Goal: Information Seeking & Learning: Check status

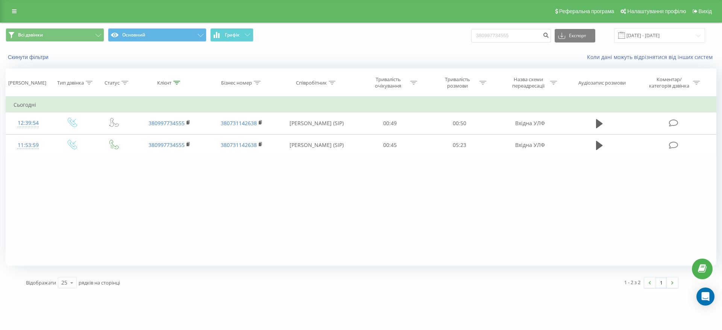
click at [522, 34] on input "380997734555" at bounding box center [511, 36] width 80 height 14
drag, startPoint x: 0, startPoint y: 0, endPoint x: 523, endPoint y: 34, distance: 523.7
click at [523, 34] on input "380997734555" at bounding box center [511, 36] width 80 height 14
click at [548, 36] on input "0676059895" at bounding box center [511, 36] width 80 height 14
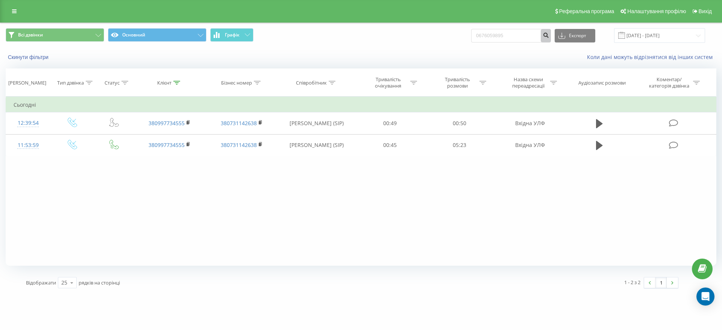
type input "0676059895"
click at [549, 36] on icon "submit" at bounding box center [546, 34] width 6 height 5
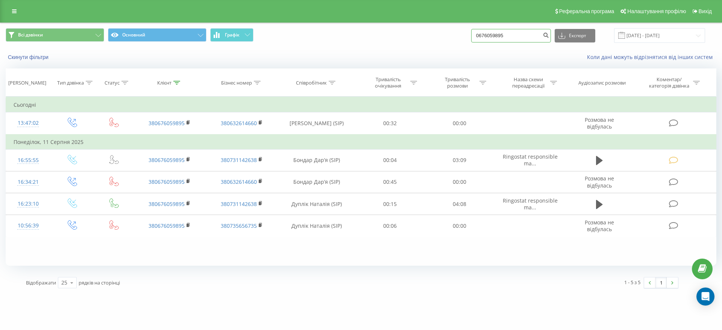
click at [532, 32] on input "0676059895" at bounding box center [511, 36] width 80 height 14
click at [531, 32] on input "0676059895" at bounding box center [511, 36] width 80 height 14
paste input "8787504"
type input "0687875045"
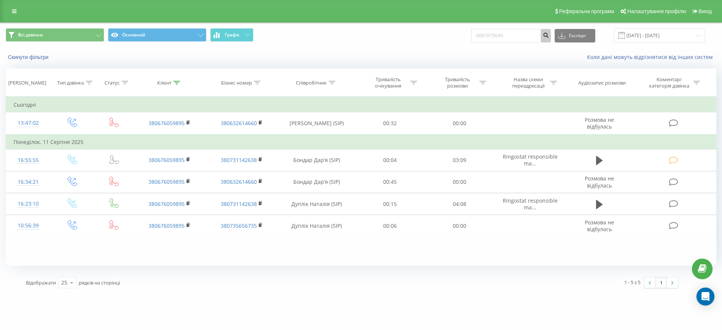
click at [551, 38] on button "submit" at bounding box center [546, 36] width 10 height 14
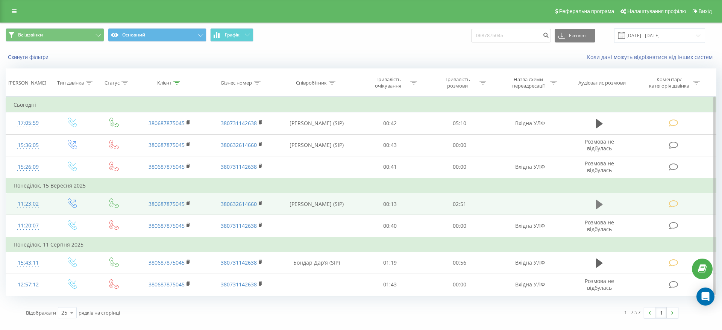
click at [601, 204] on icon at bounding box center [599, 204] width 7 height 9
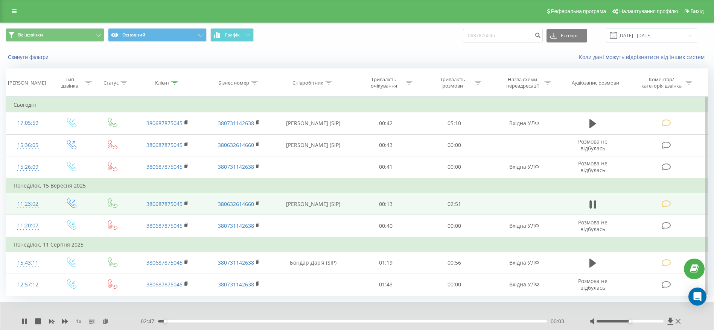
click at [191, 321] on div "00:03" at bounding box center [352, 322] width 389 height 2
click at [187, 203] on rect at bounding box center [185, 203] width 2 height 3
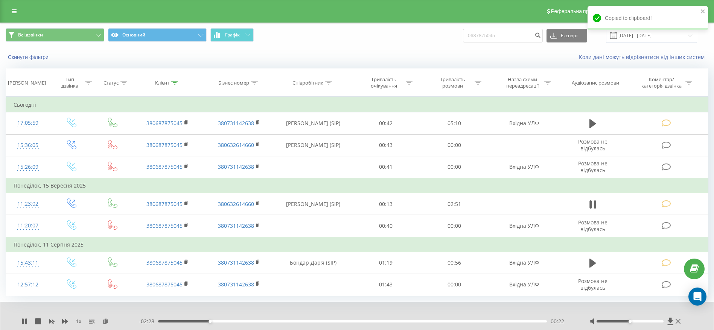
click at [239, 321] on div "00:22" at bounding box center [352, 322] width 389 height 2
click at [275, 322] on div "00:36" at bounding box center [352, 322] width 389 height 2
click at [298, 322] on div "01:01" at bounding box center [352, 322] width 389 height 2
drag, startPoint x: 242, startPoint y: 322, endPoint x: 181, endPoint y: 323, distance: 61.7
click at [181, 323] on div "- 02:40 00:10 00:10" at bounding box center [355, 322] width 432 height 8
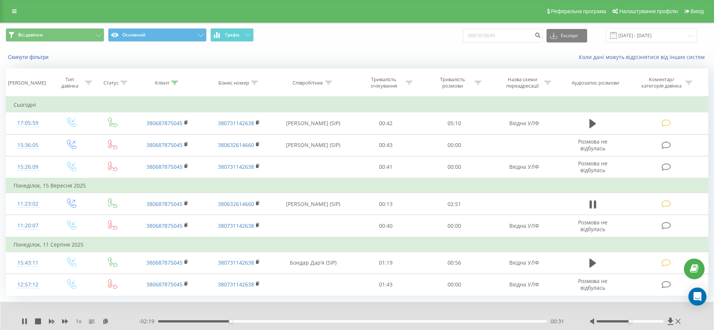
click at [245, 322] on div "00:31" at bounding box center [352, 322] width 389 height 2
click at [266, 322] on div "00:47" at bounding box center [352, 322] width 389 height 2
click at [280, 322] on div "00:48" at bounding box center [352, 322] width 389 height 2
click at [301, 321] on div "00:54" at bounding box center [352, 322] width 389 height 2
click at [319, 321] on div "01:03" at bounding box center [352, 322] width 389 height 2
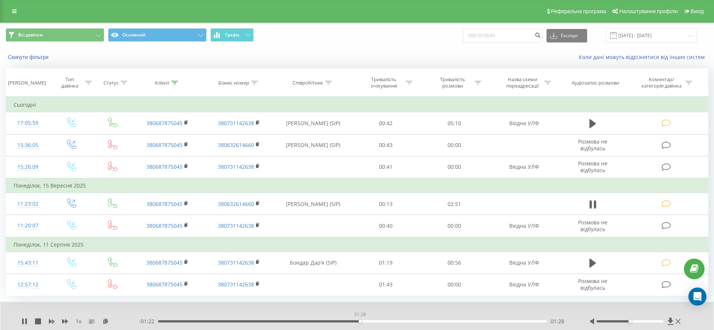
click at [360, 322] on div "01:28" at bounding box center [352, 322] width 389 height 2
click at [386, 321] on div "01:33" at bounding box center [352, 322] width 389 height 2
click at [409, 321] on div "01:42" at bounding box center [352, 322] width 389 height 2
click at [443, 323] on div "- 01:00 01:51 01:51" at bounding box center [355, 322] width 432 height 8
click at [446, 321] on div "01:51" at bounding box center [352, 322] width 389 height 2
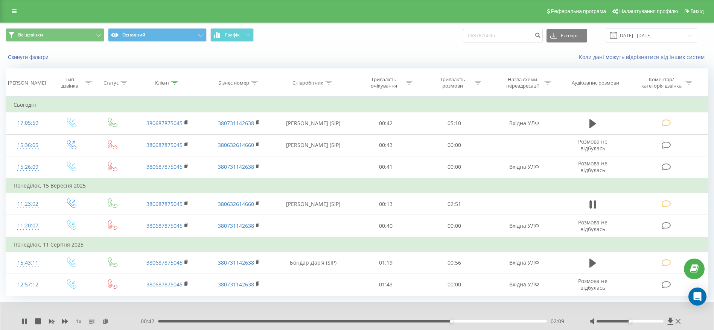
click at [480, 321] on div "02:09" at bounding box center [352, 322] width 389 height 2
click at [599, 199] on td at bounding box center [592, 204] width 66 height 22
click at [593, 204] on icon at bounding box center [592, 204] width 7 height 11
click at [589, 206] on icon at bounding box center [592, 204] width 7 height 11
drag, startPoint x: 505, startPoint y: 321, endPoint x: 514, endPoint y: 321, distance: 9.0
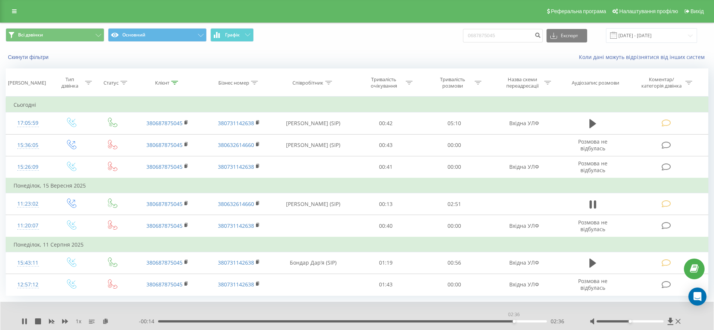
click at [514, 321] on div "02:36" at bounding box center [513, 321] width 3 height 3
drag, startPoint x: 520, startPoint y: 322, endPoint x: 524, endPoint y: 323, distance: 4.1
click at [524, 323] on div "- 00:11 02:39 02:39" at bounding box center [355, 322] width 432 height 8
click at [590, 203] on icon at bounding box center [590, 205] width 2 height 8
